Goal: Transaction & Acquisition: Purchase product/service

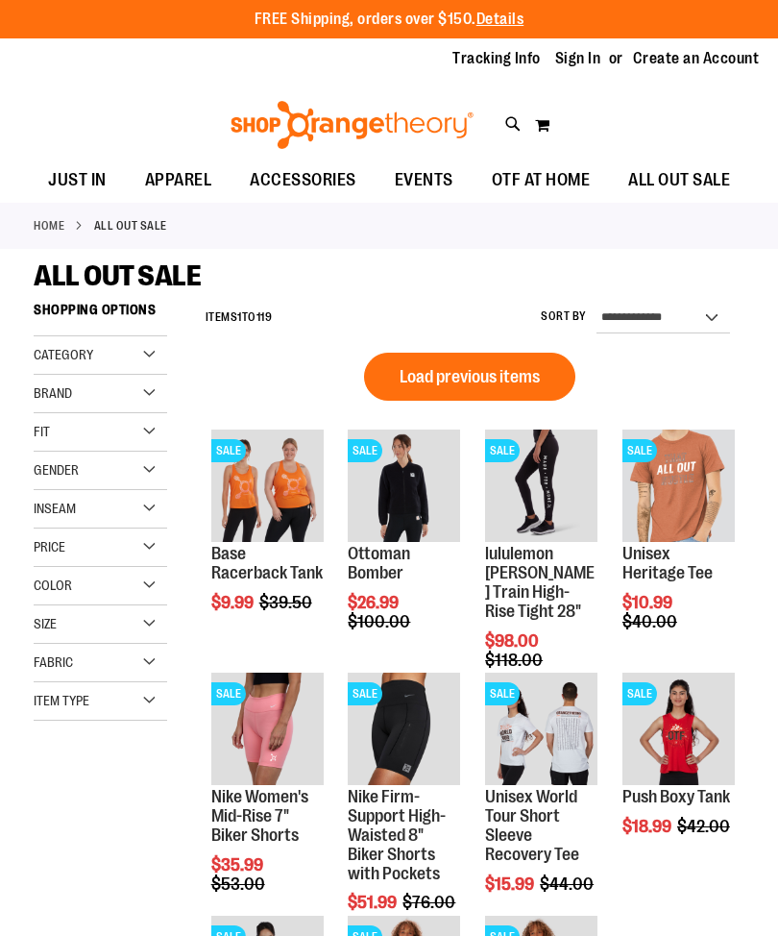
click at [391, 683] on span "Add to Cart" at bounding box center [348, 693] width 85 height 21
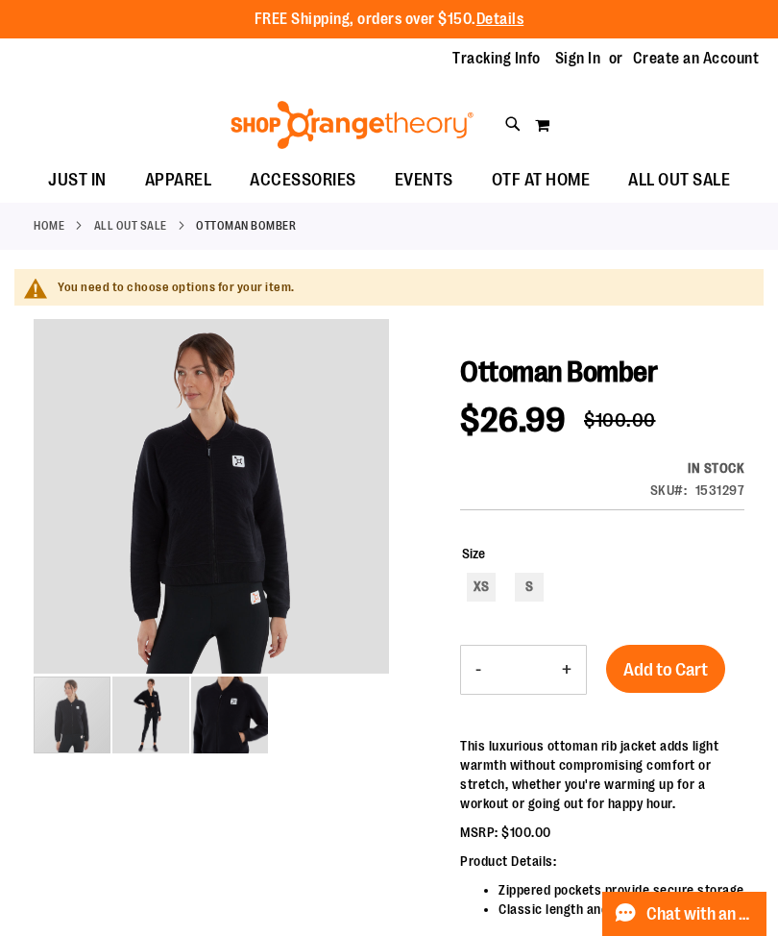
click at [225, 724] on img "image 3 of 3" at bounding box center [229, 714] width 77 height 77
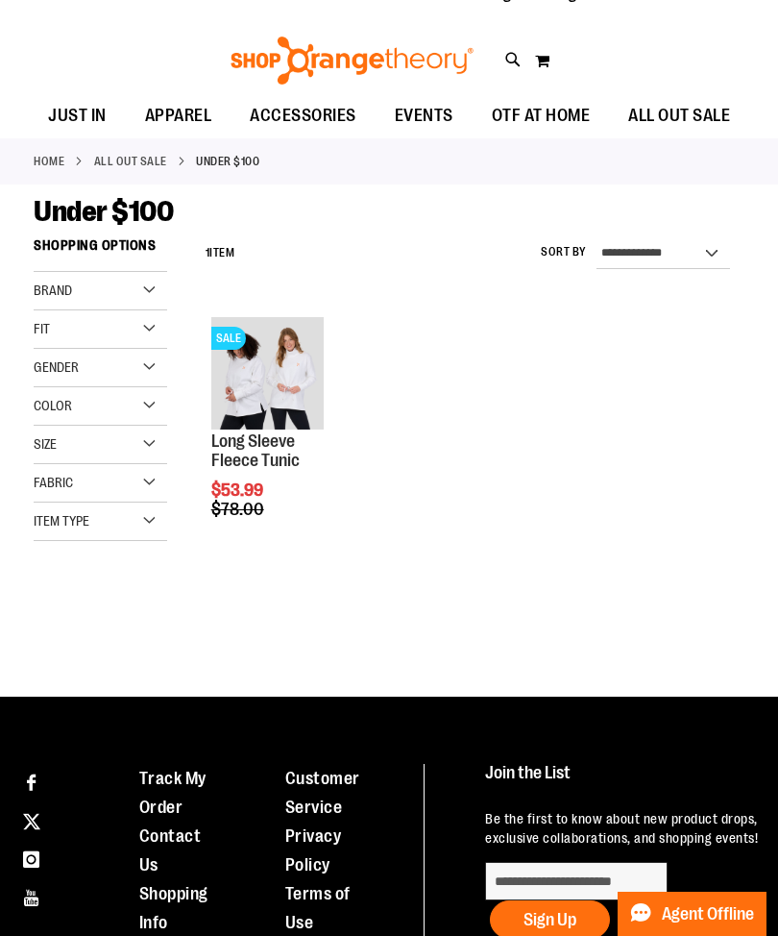
scroll to position [64, 0]
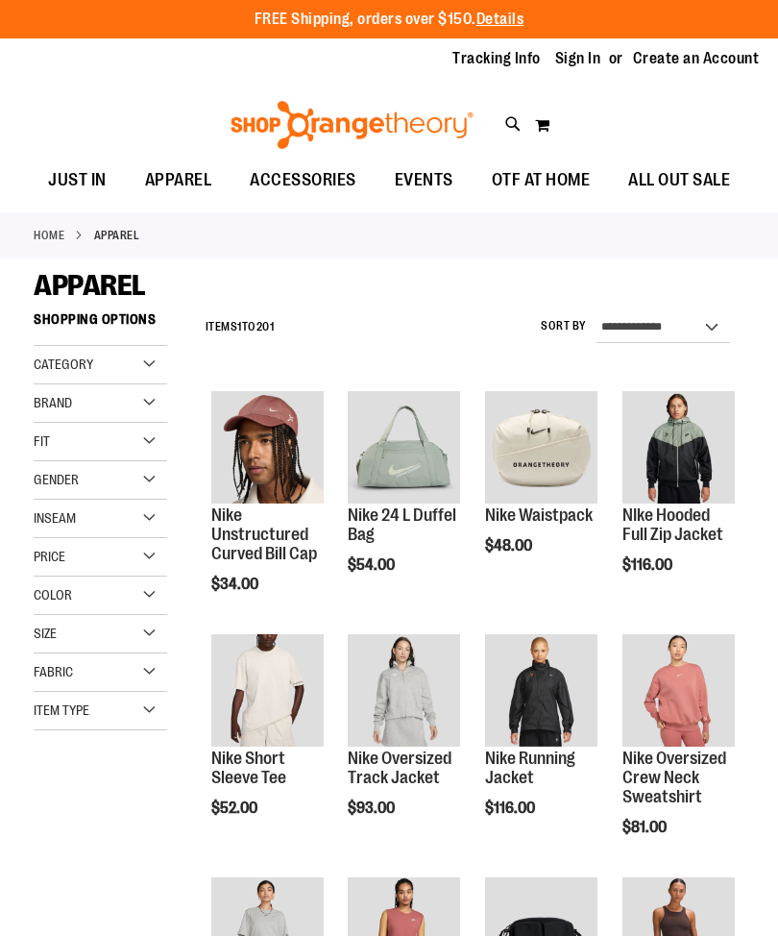
scroll to position [64, 0]
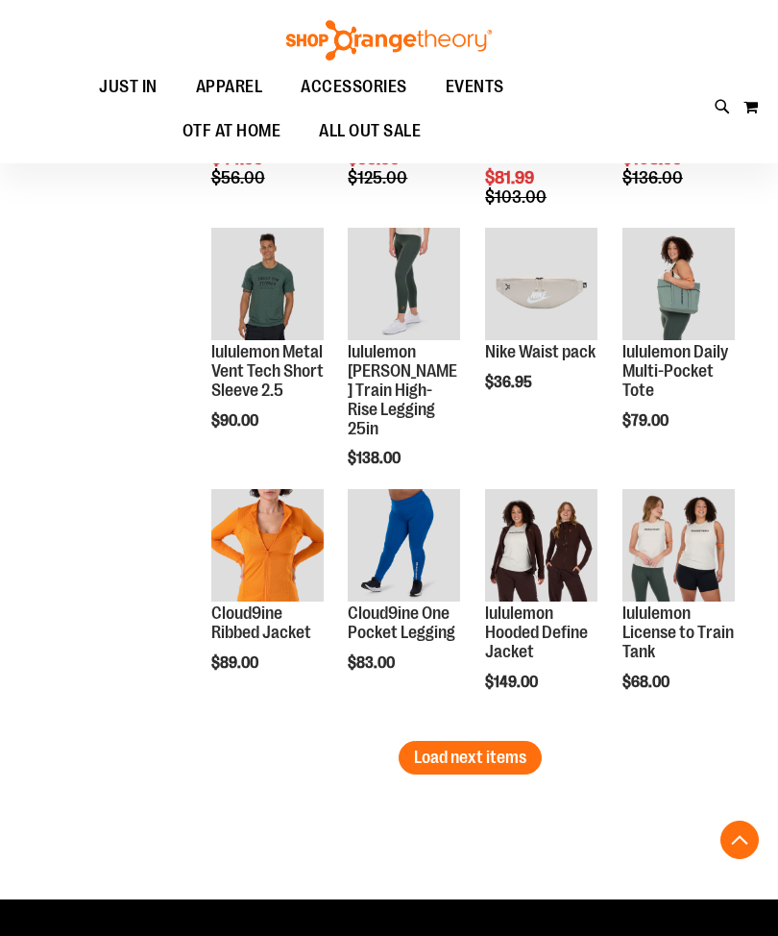
scroll to position [2090, 0]
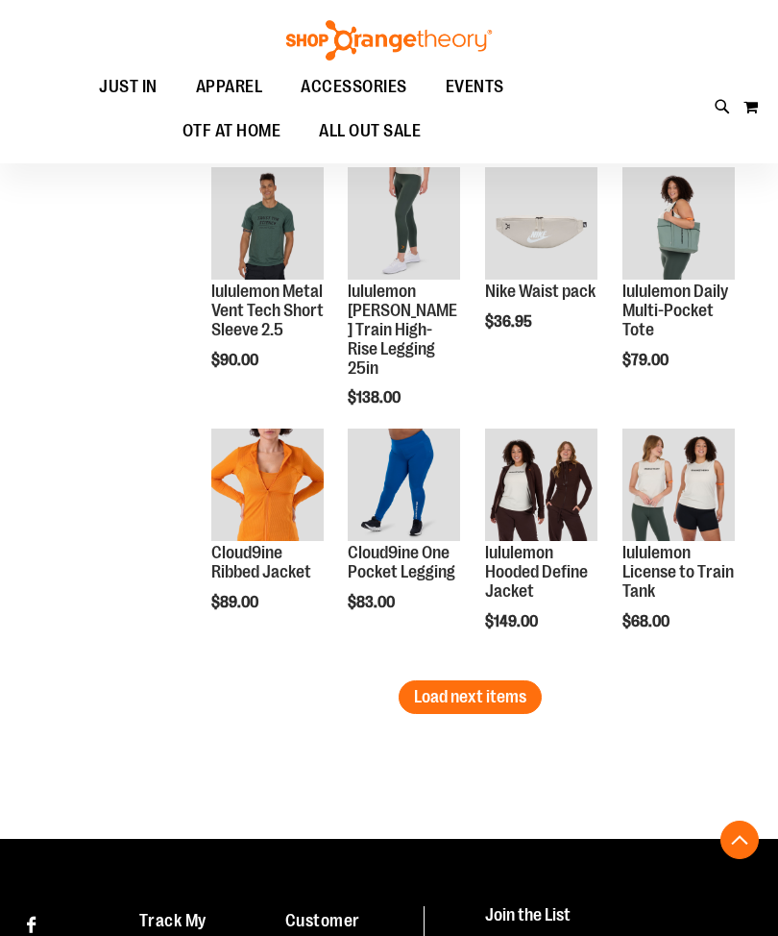
click at [430, 696] on span "Load next items" at bounding box center [470, 696] width 112 height 19
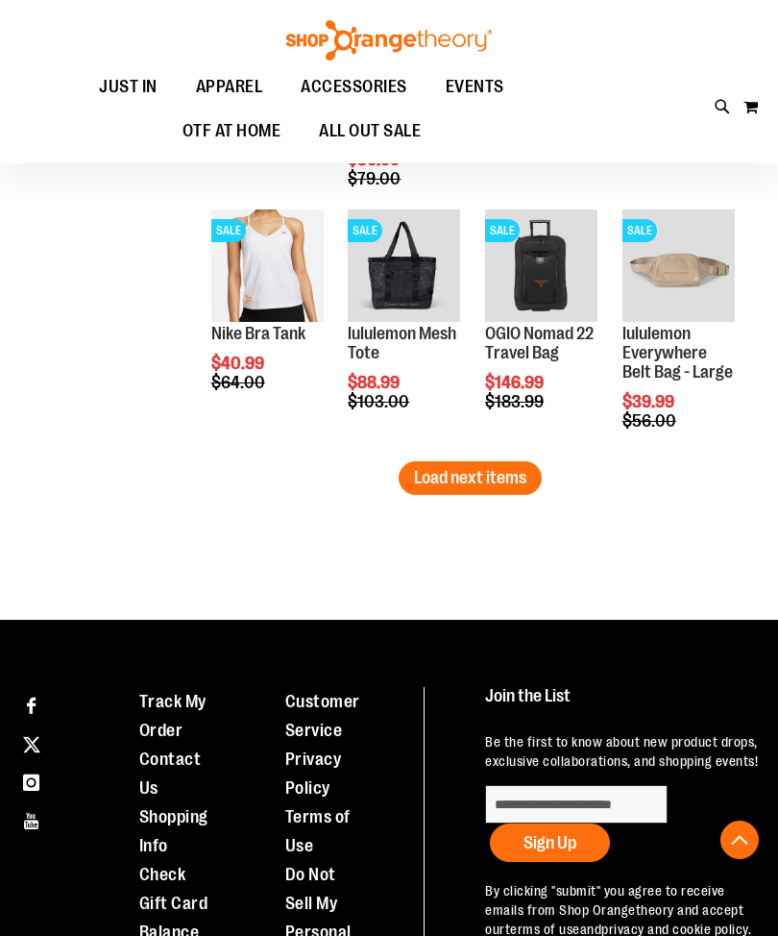
scroll to position [3092, 0]
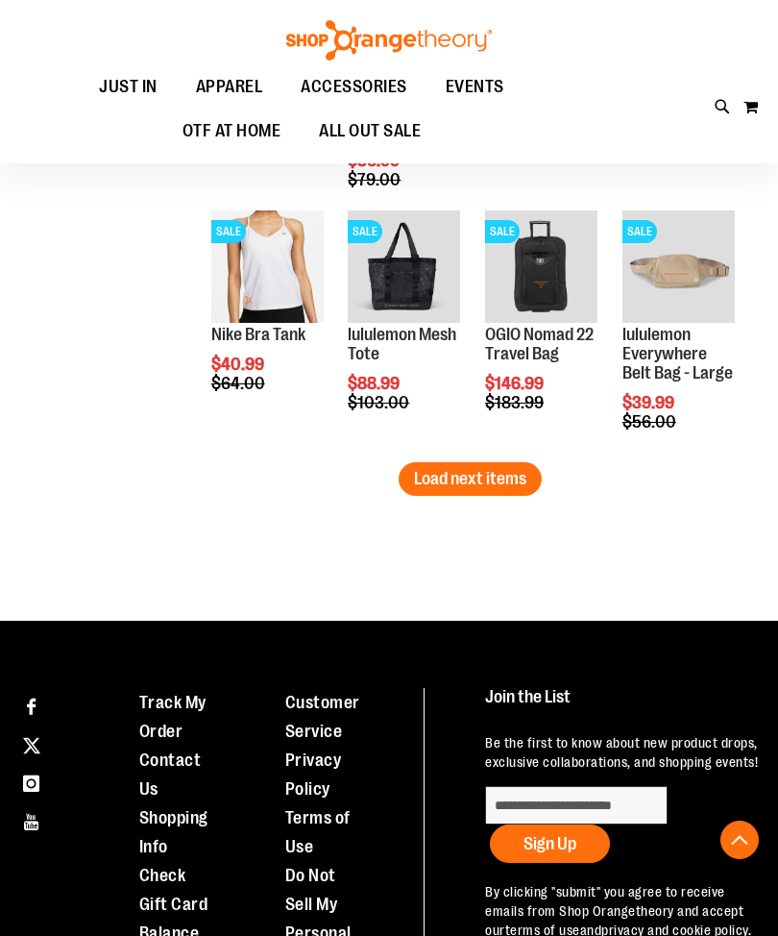
click at [427, 467] on button "Load next items" at bounding box center [470, 479] width 143 height 34
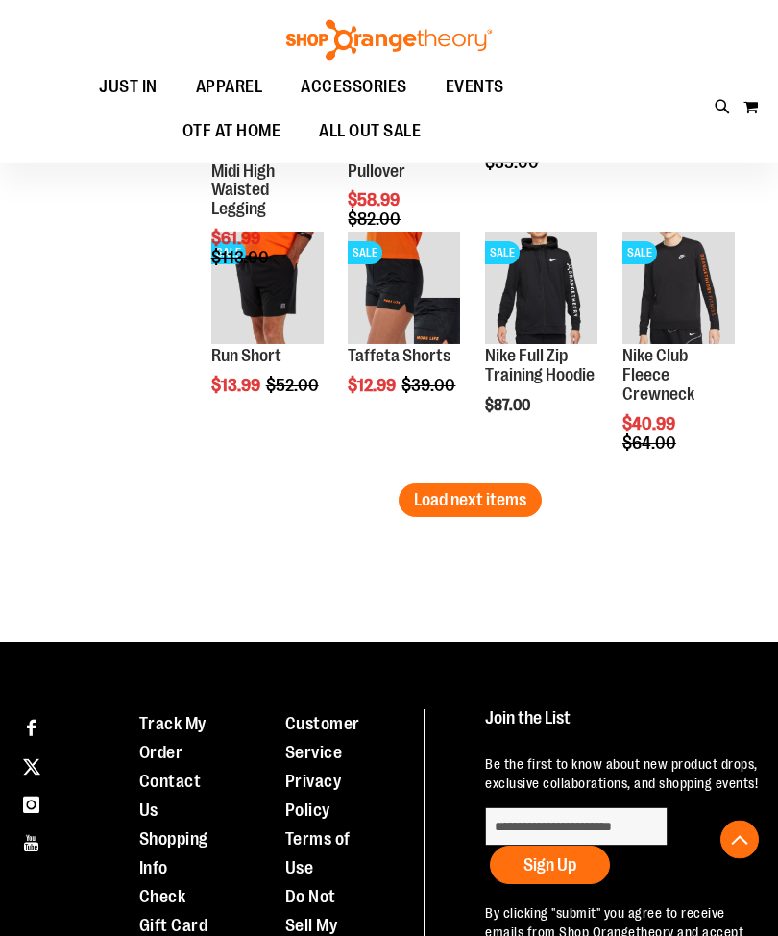
scroll to position [3855, 0]
click at [508, 487] on button "Load next items" at bounding box center [470, 500] width 143 height 34
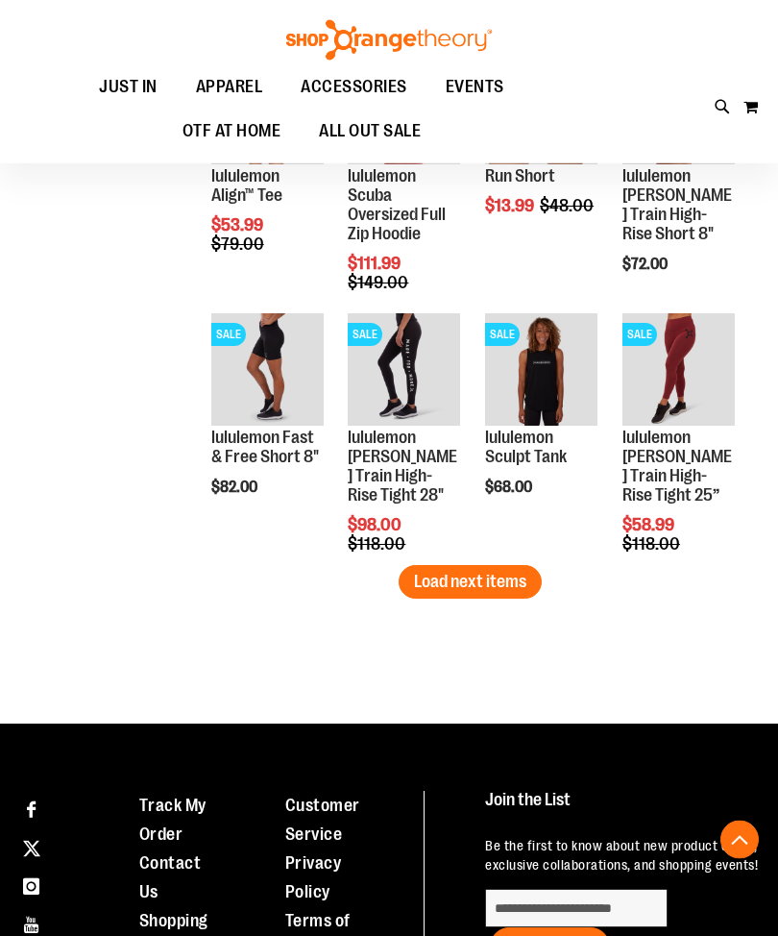
scroll to position [4557, 0]
click at [474, 580] on span "Load next items" at bounding box center [470, 581] width 112 height 19
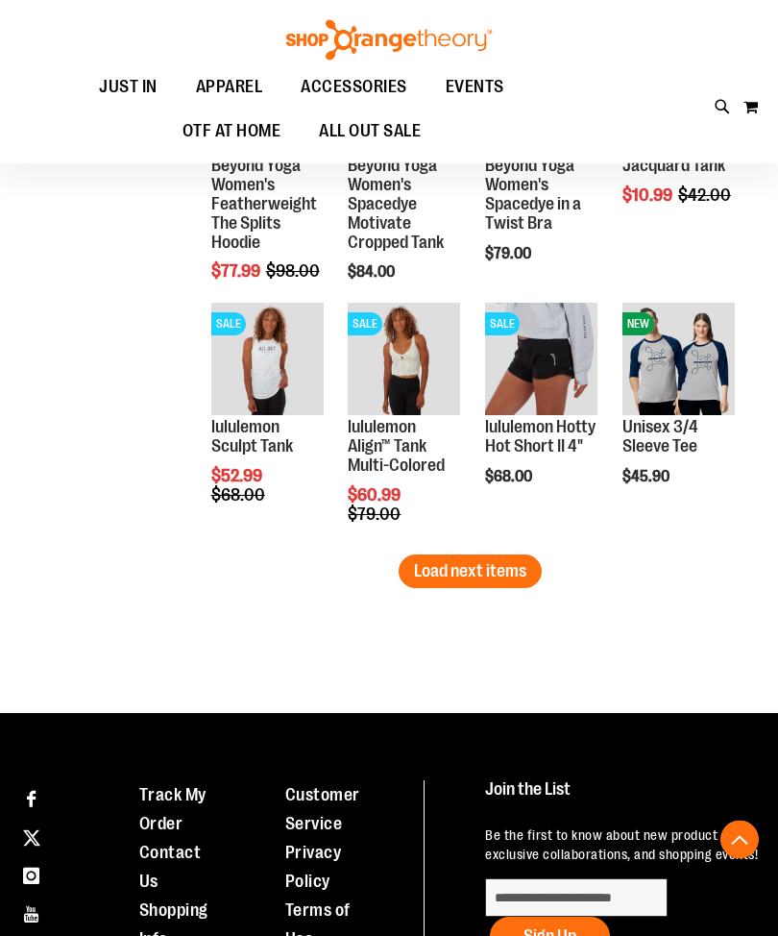
scroll to position [5351, 0]
click at [427, 568] on span "Load next items" at bounding box center [470, 570] width 112 height 19
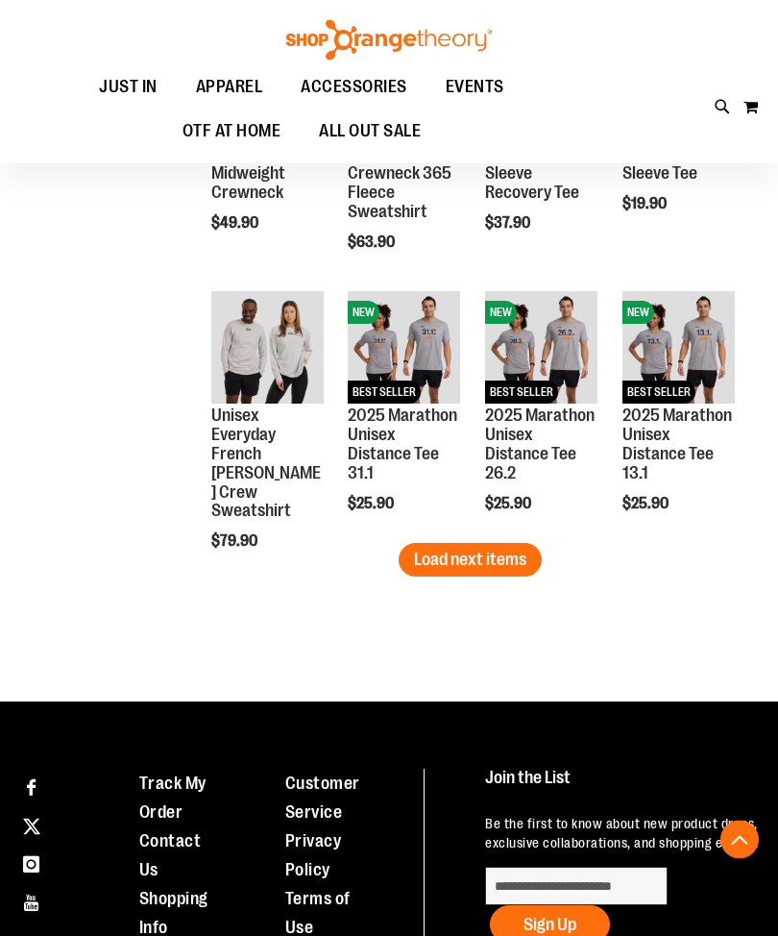
scroll to position [6147, 0]
click at [459, 550] on span "Load next items" at bounding box center [470, 558] width 112 height 19
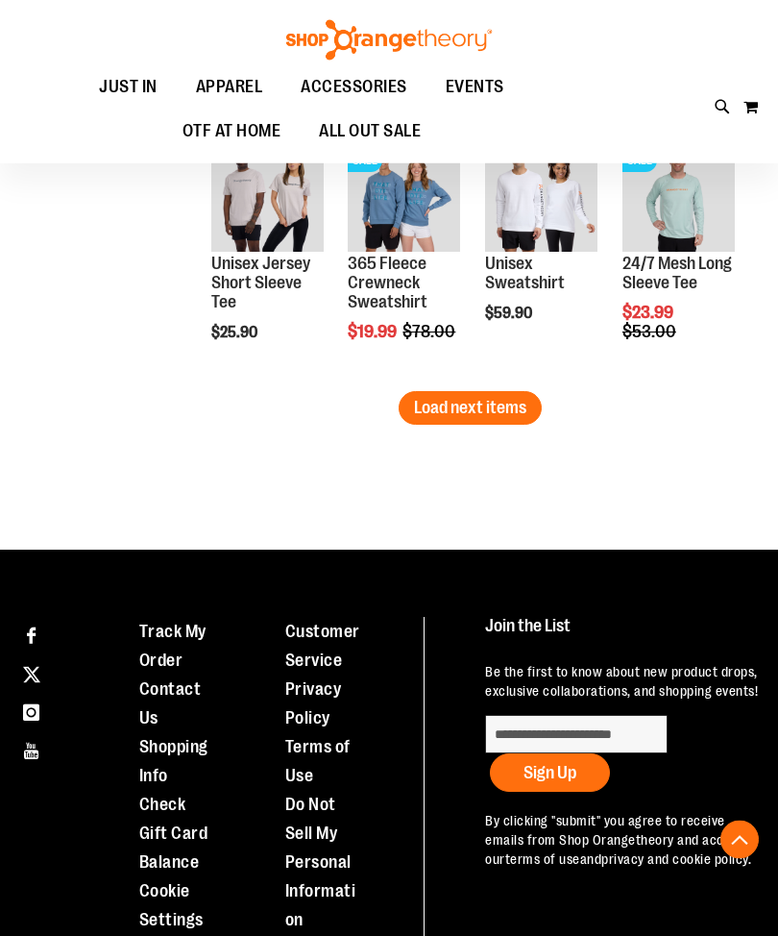
scroll to position [7082, 0]
click at [440, 419] on button "Load next items" at bounding box center [470, 408] width 143 height 34
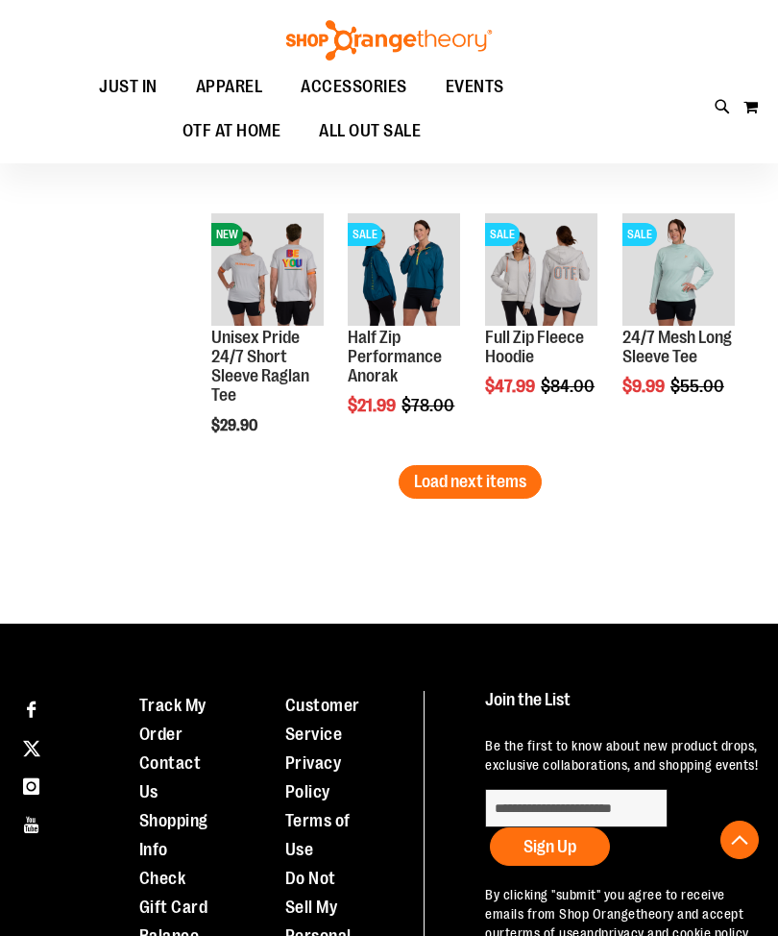
scroll to position [7808, 0]
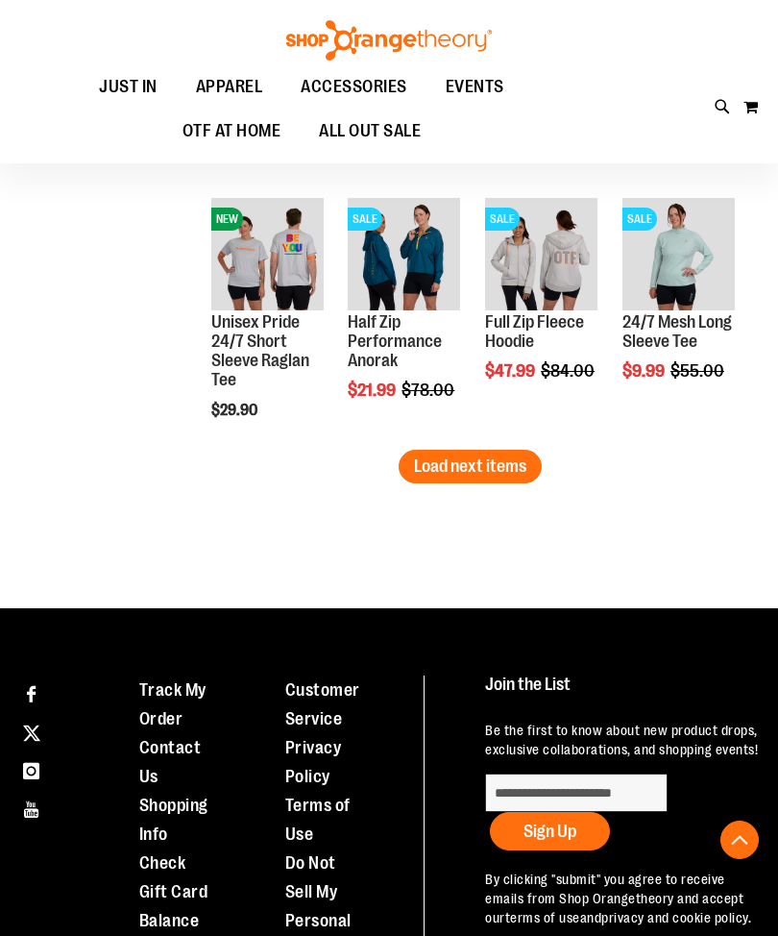
click at [454, 480] on button "Load next items" at bounding box center [470, 467] width 143 height 34
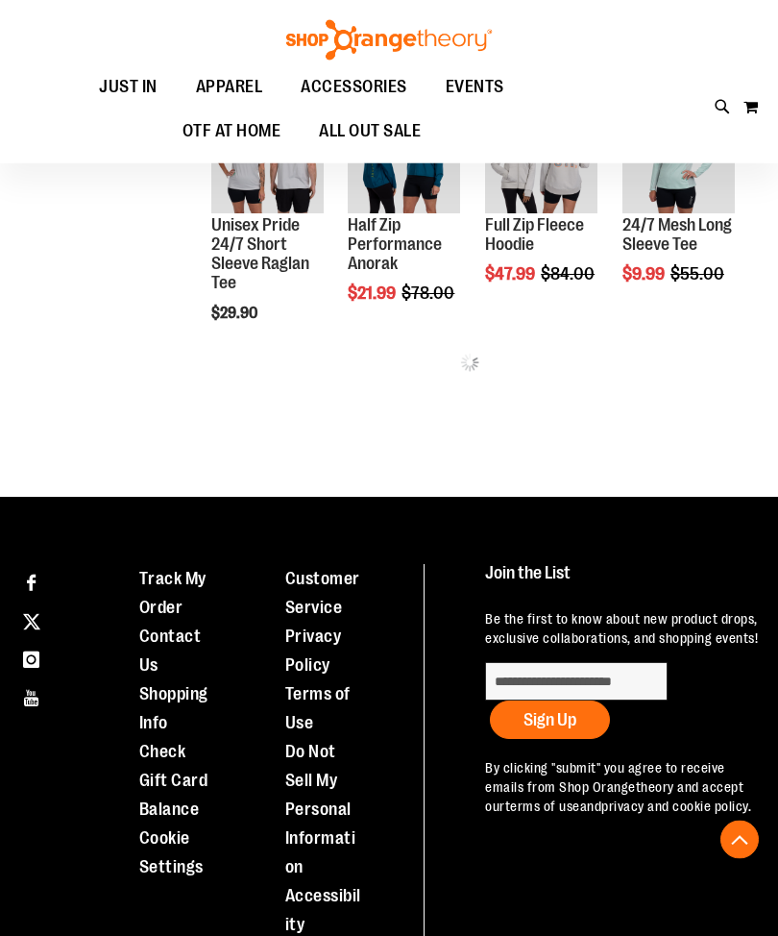
scroll to position [7973, 0]
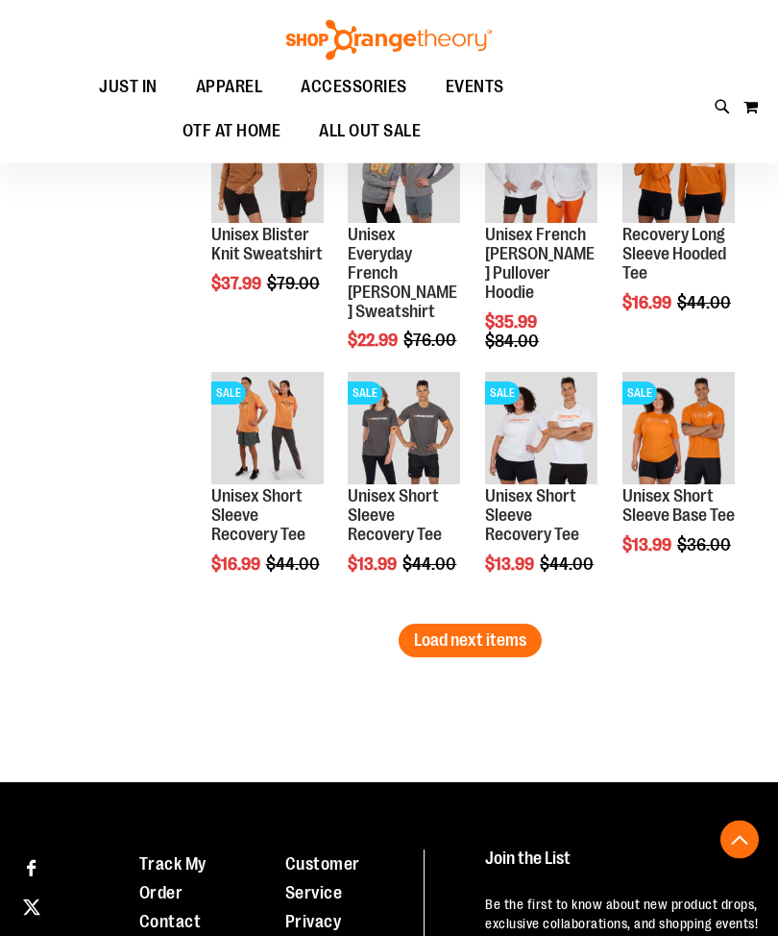
scroll to position [8419, 0]
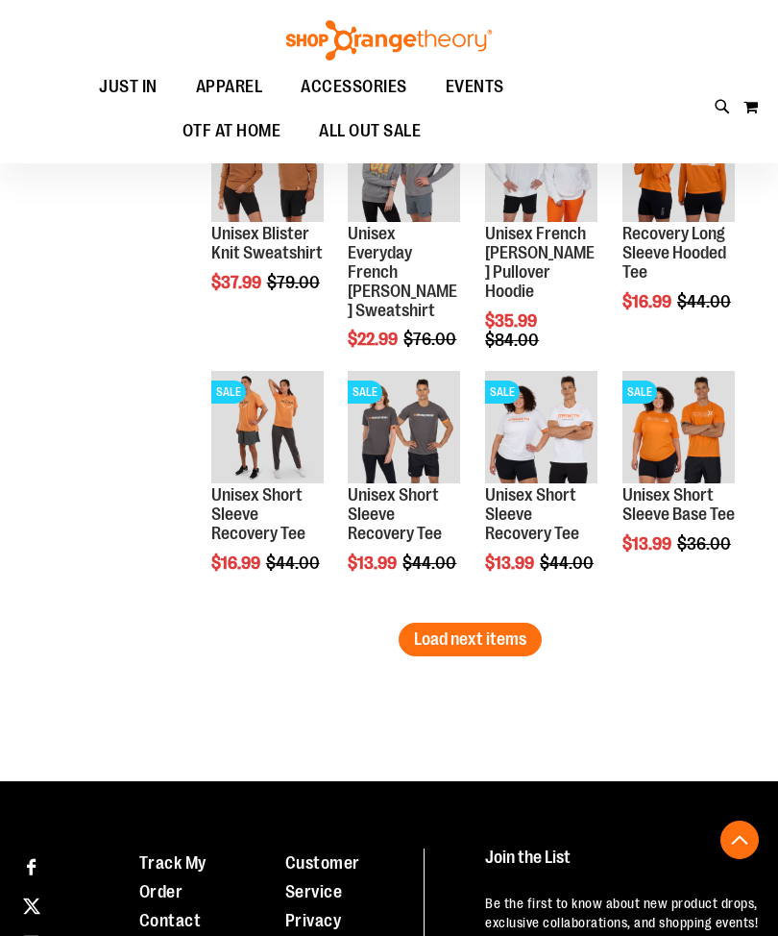
click at [447, 648] on span "Load next items" at bounding box center [470, 638] width 112 height 19
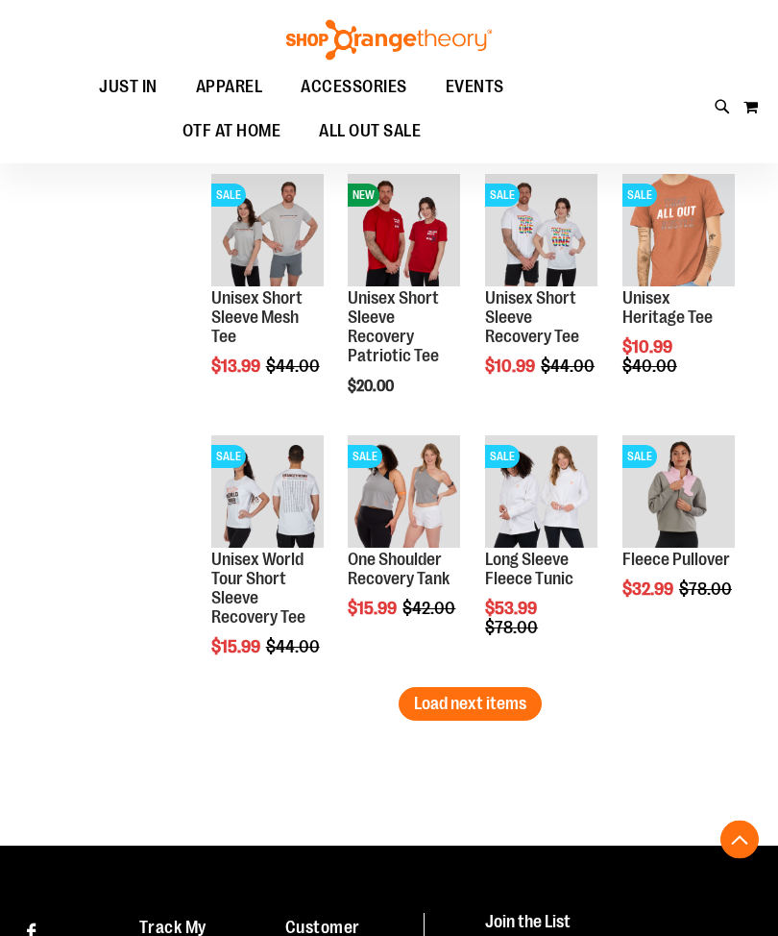
scroll to position [9138, 0]
click at [446, 683] on li "SALE One Shoulder Recovery Tank $15.99 Regular Price $42.00 Quickview Add to Ca…" at bounding box center [404, 556] width 132 height 261
click at [441, 704] on span "Load next items" at bounding box center [470, 703] width 112 height 19
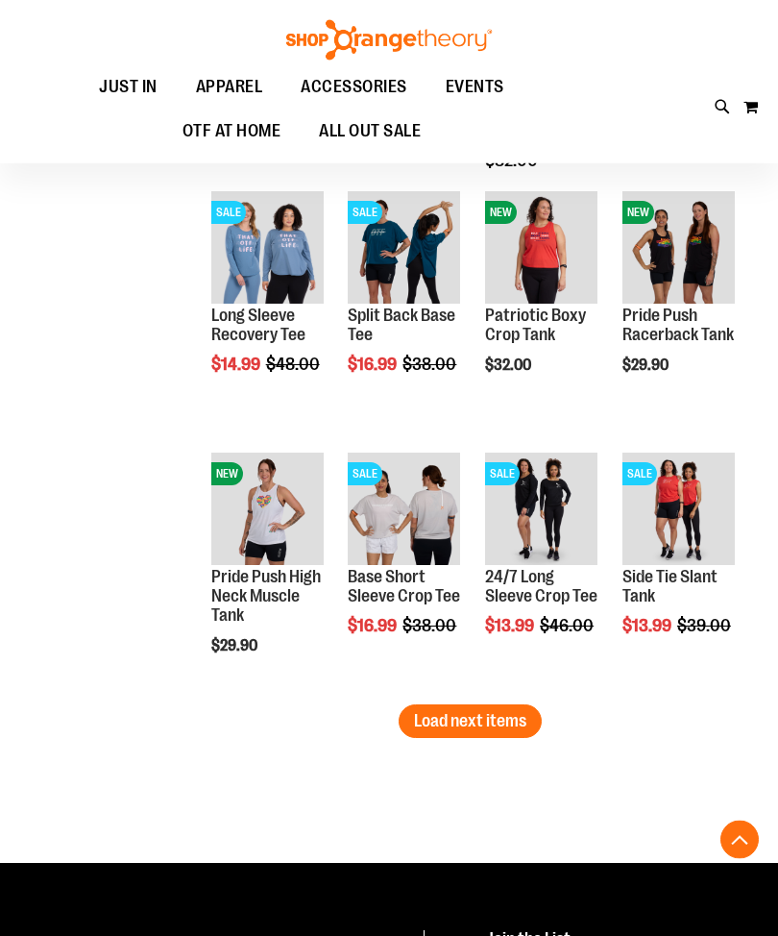
scroll to position [9905, 0]
click at [454, 708] on button "Load next items" at bounding box center [470, 721] width 143 height 34
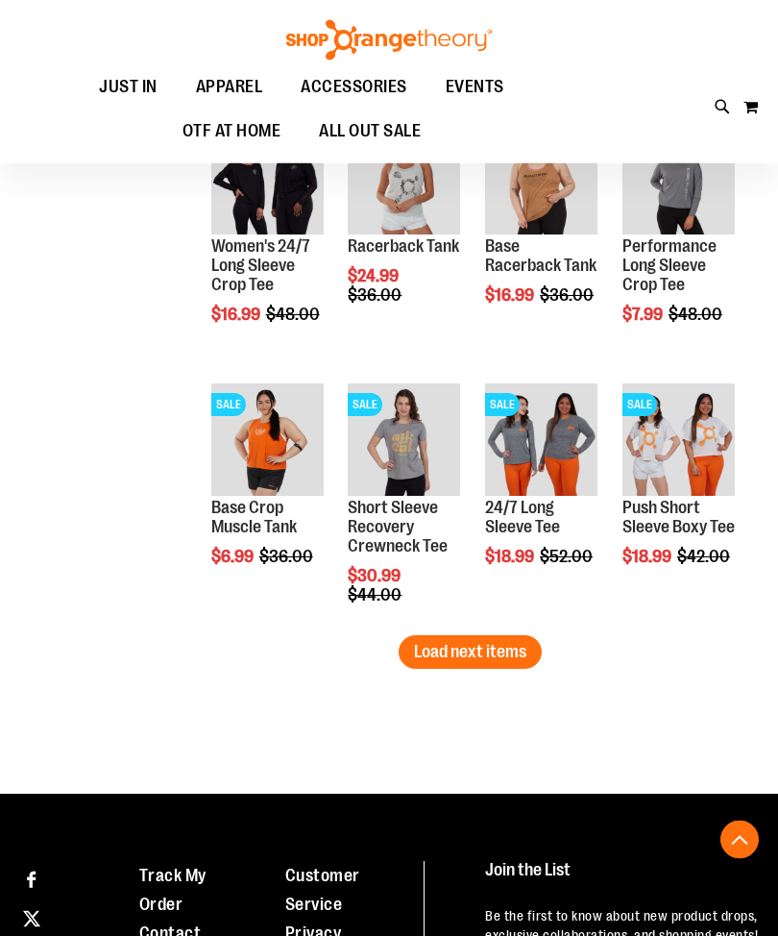
scroll to position [10758, 0]
click at [433, 658] on span "Load next items" at bounding box center [470, 651] width 112 height 19
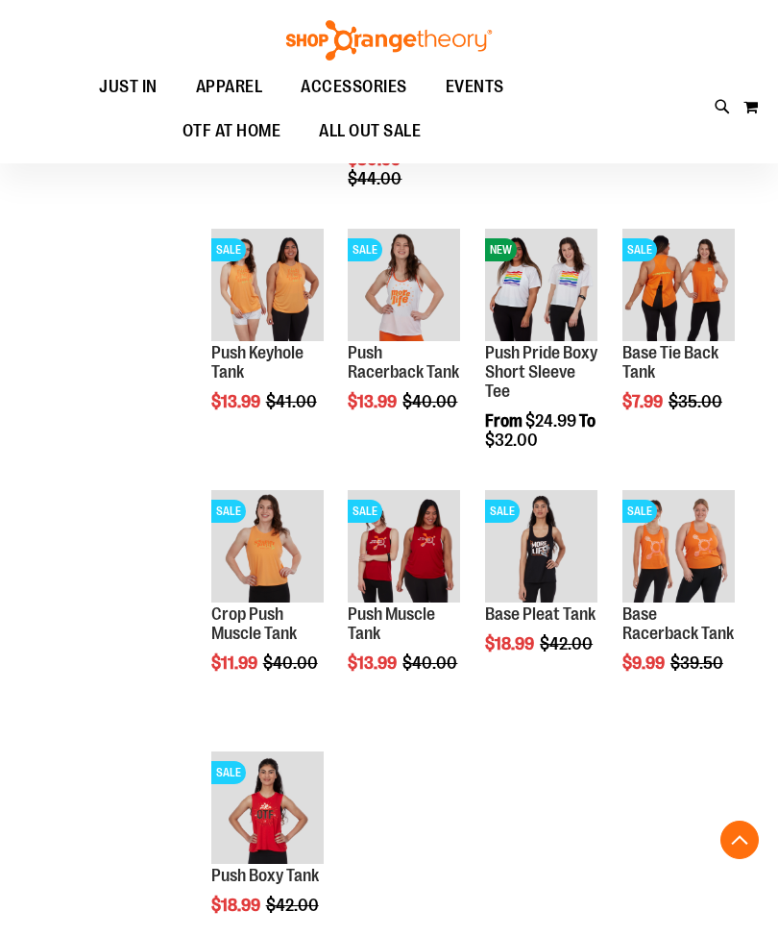
scroll to position [11157, 0]
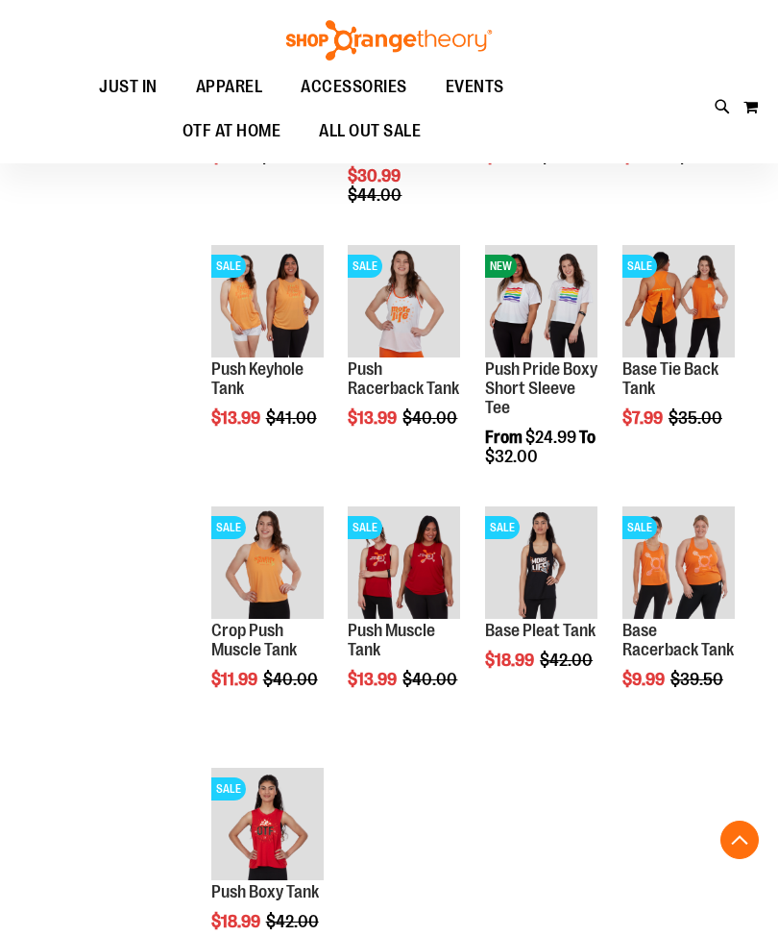
click at [377, 750] on span "Add to Cart" at bounding box center [348, 752] width 85 height 21
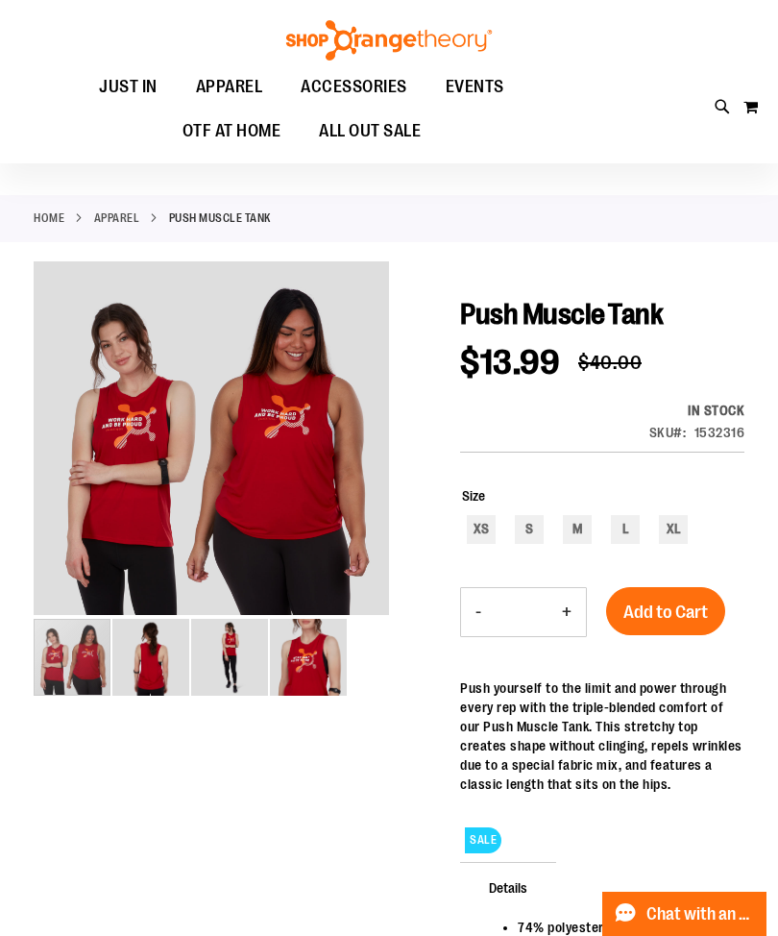
scroll to position [8, 0]
